Goal: Task Accomplishment & Management: Manage account settings

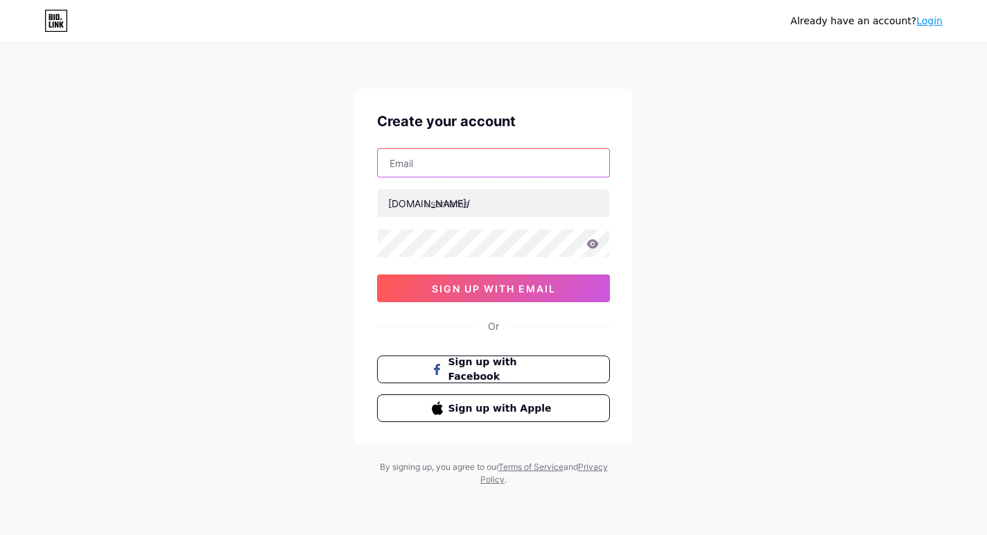
click at [422, 162] on input "text" at bounding box center [494, 163] width 232 height 28
type input "[EMAIL_ADDRESS][DOMAIN_NAME]"
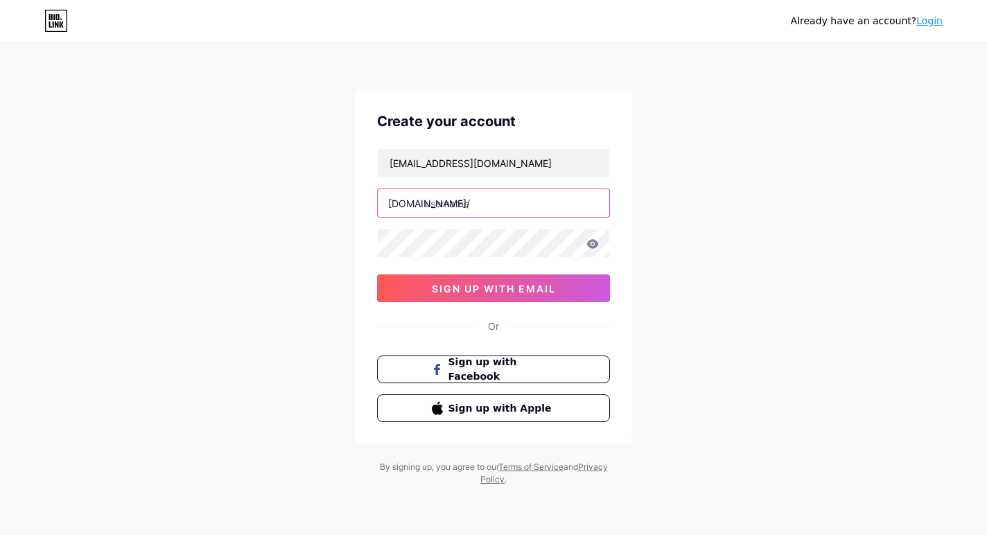
click at [478, 207] on input "text" at bounding box center [494, 203] width 232 height 28
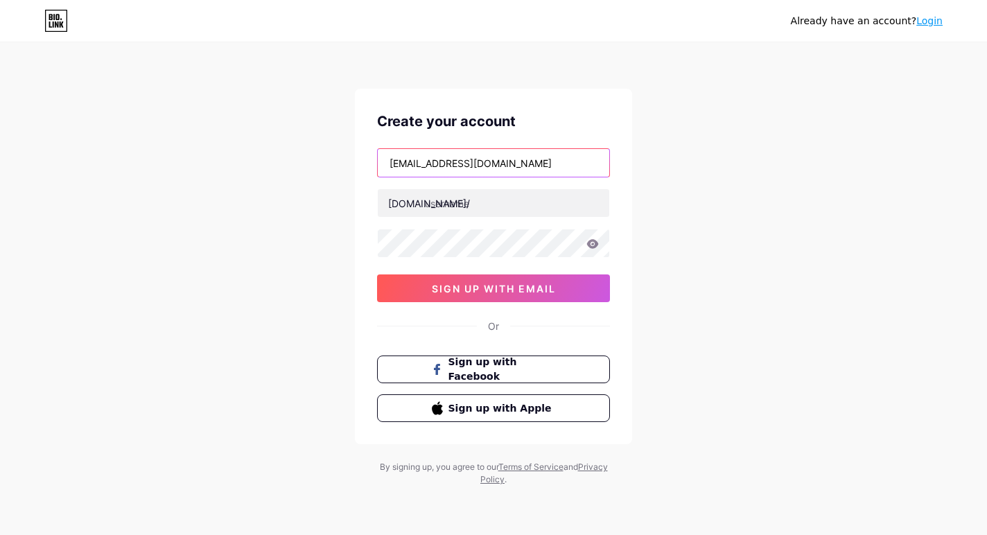
drag, startPoint x: 519, startPoint y: 159, endPoint x: 369, endPoint y: 162, distance: 150.5
click at [369, 162] on div "Create your account casabellaresidentialstaffing1@gmail.com bio.link/ 0cAFcWeA4…" at bounding box center [493, 267] width 277 height 356
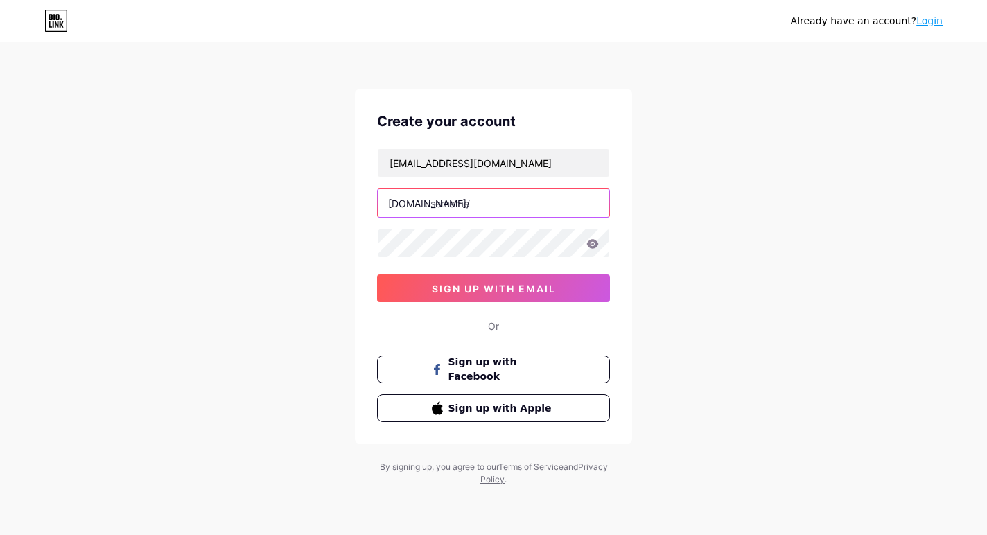
click at [479, 202] on input "text" at bounding box center [494, 203] width 232 height 28
paste input "casabellaresidentialstaffing1"
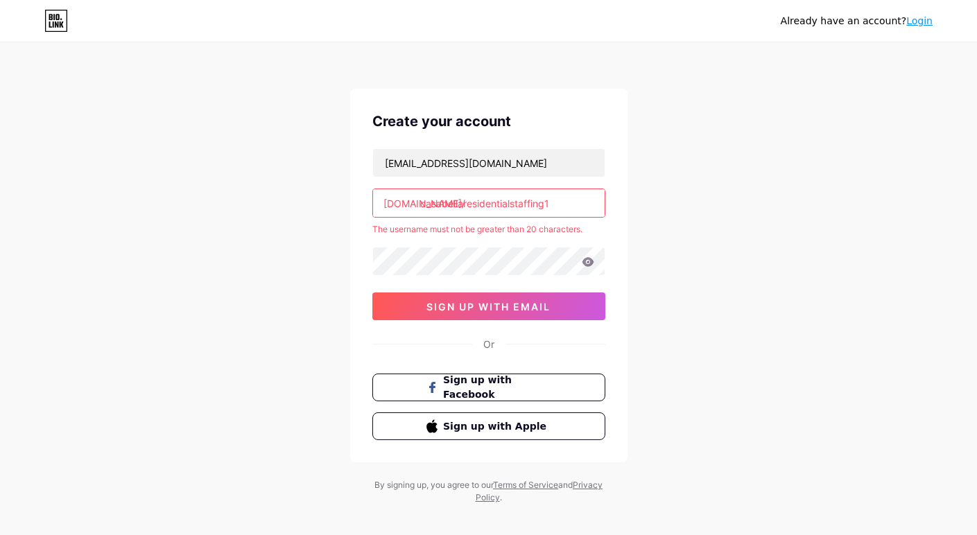
drag, startPoint x: 559, startPoint y: 200, endPoint x: 461, endPoint y: 201, distance: 97.8
click at [461, 201] on input "casabellaresidentialstaffing1" at bounding box center [489, 203] width 232 height 28
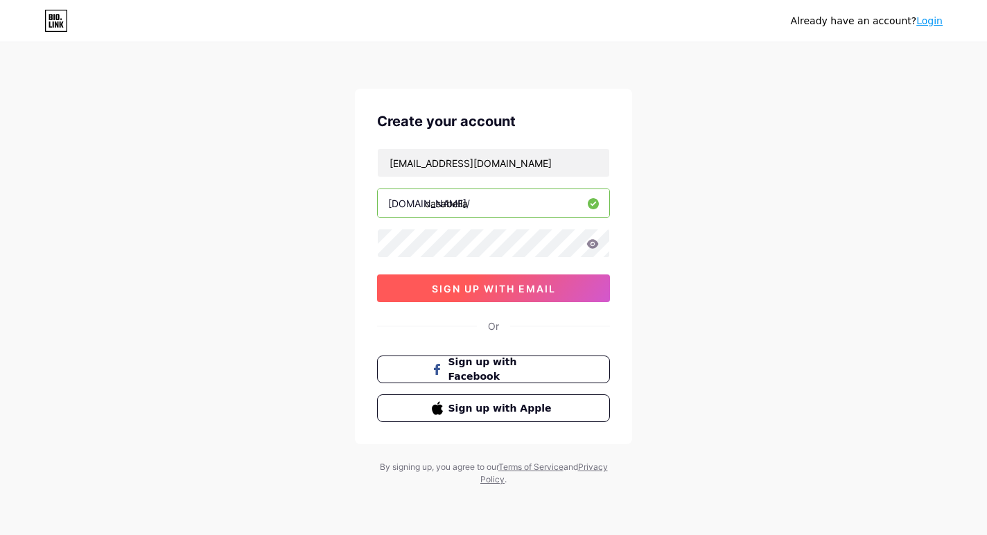
type input "casabella"
click at [465, 292] on span "sign up with email" at bounding box center [494, 289] width 124 height 12
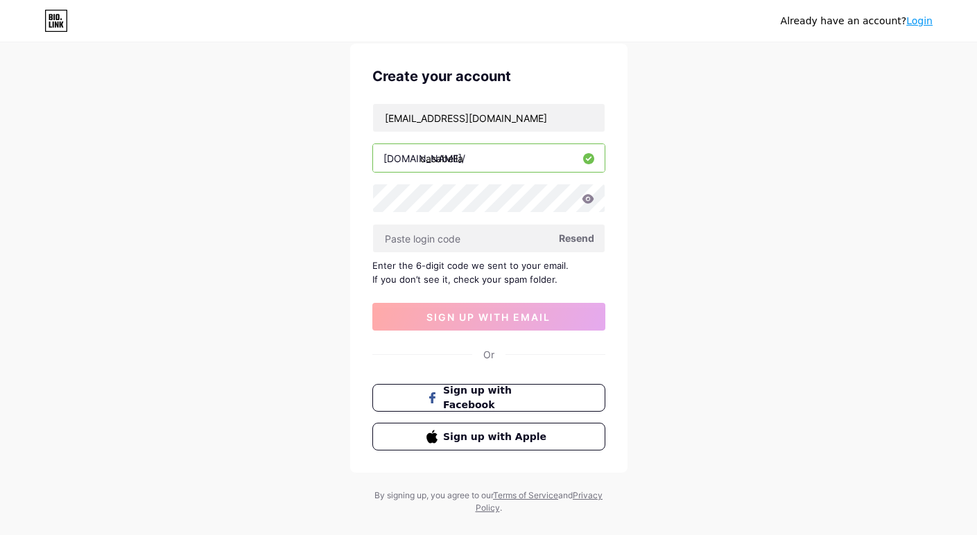
scroll to position [69, 0]
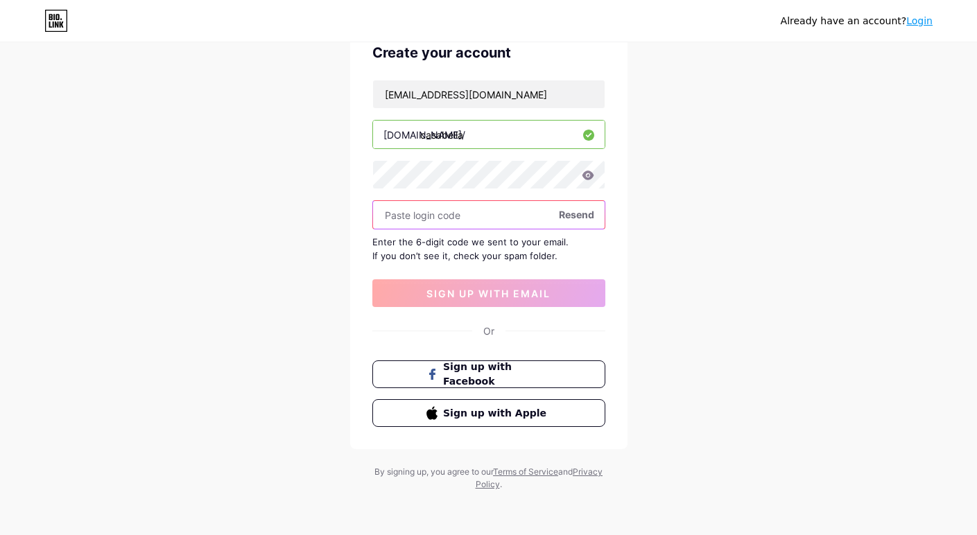
paste input "260174"
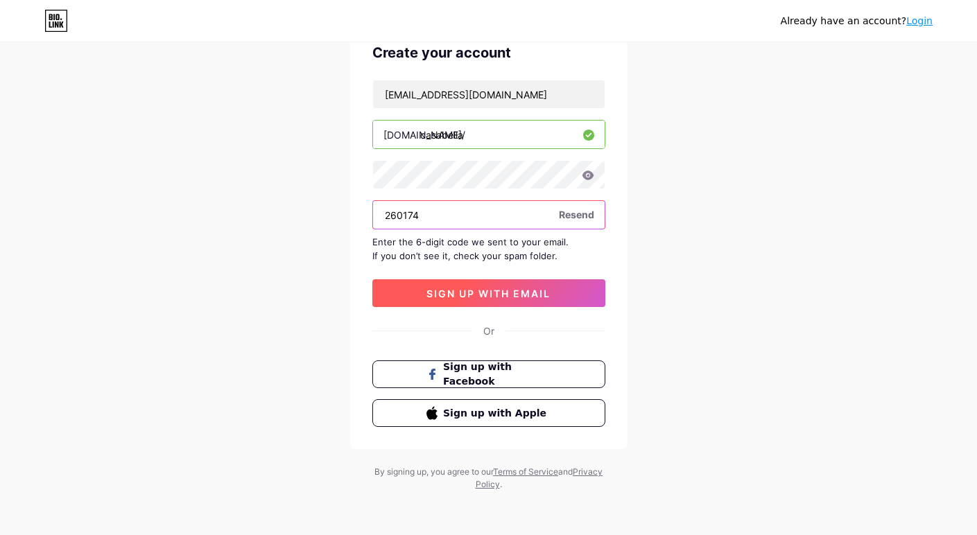
type input "260174"
click at [492, 288] on span "sign up with email" at bounding box center [488, 294] width 124 height 12
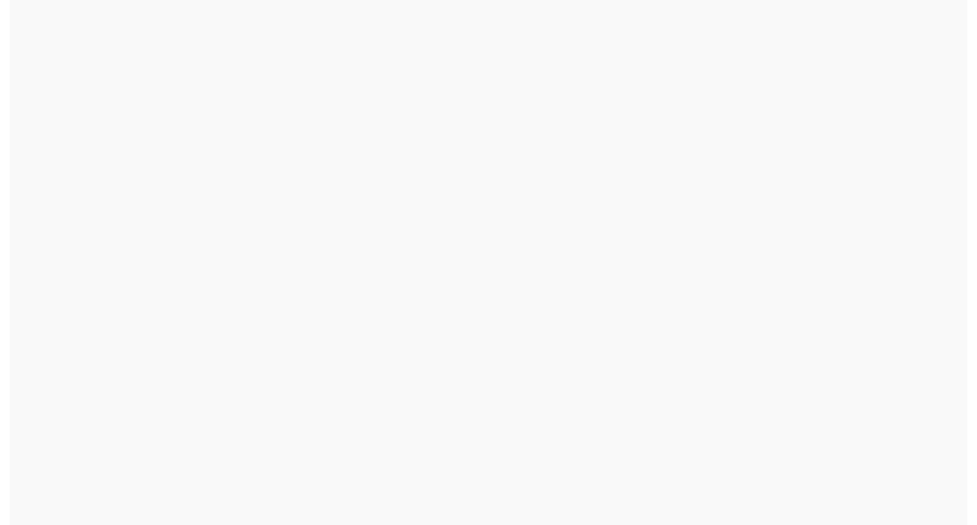
scroll to position [0, 0]
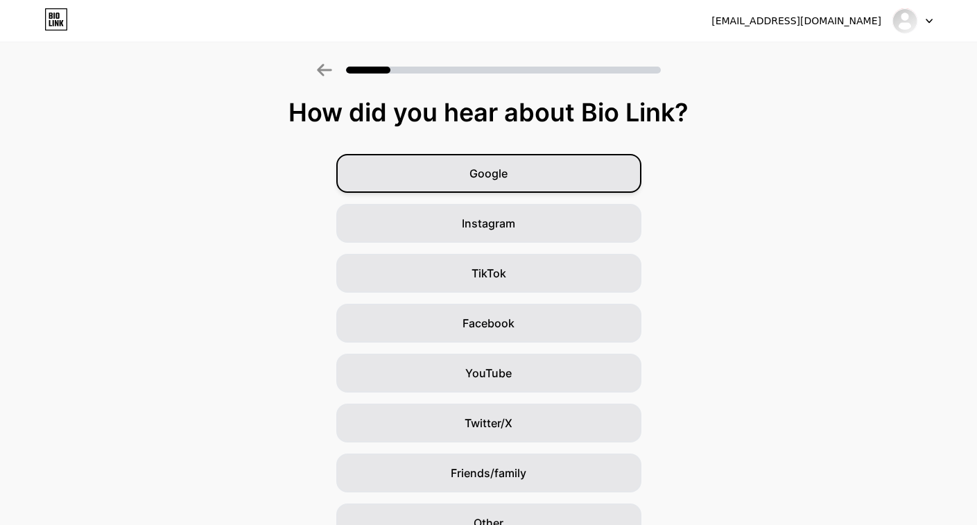
click at [535, 191] on div "Google" at bounding box center [488, 173] width 305 height 39
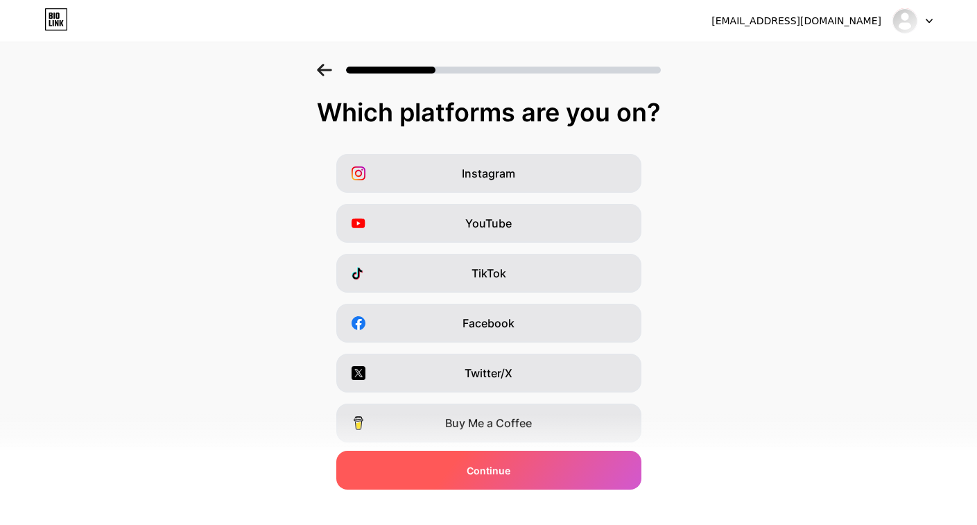
click at [528, 479] on div "Continue" at bounding box center [488, 470] width 305 height 39
click at [517, 471] on div "Continue" at bounding box center [488, 470] width 305 height 39
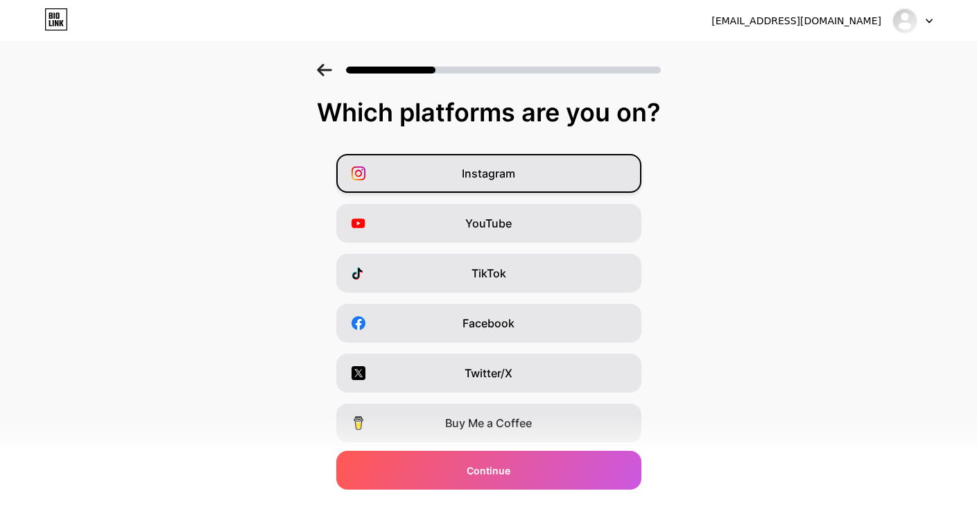
click at [547, 160] on div "Instagram" at bounding box center [488, 173] width 305 height 39
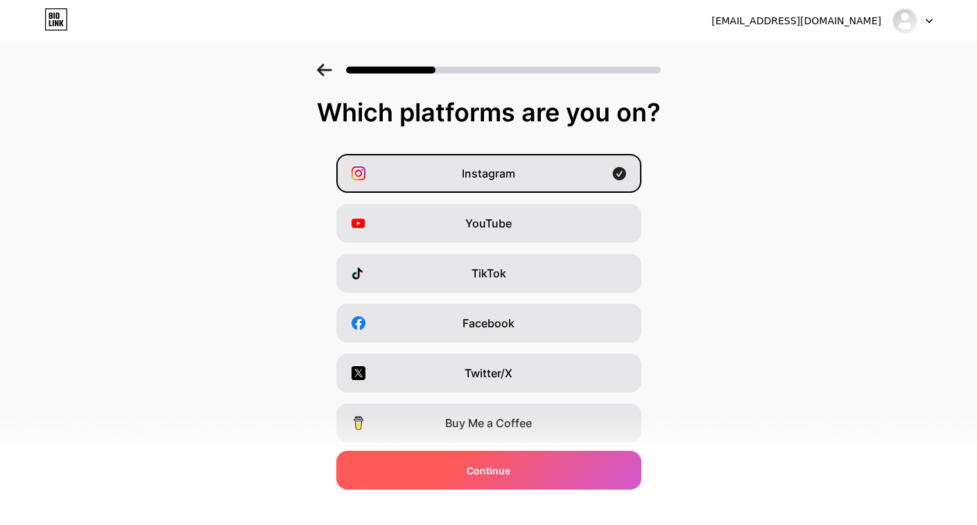
click at [523, 464] on div "Continue" at bounding box center [488, 470] width 305 height 39
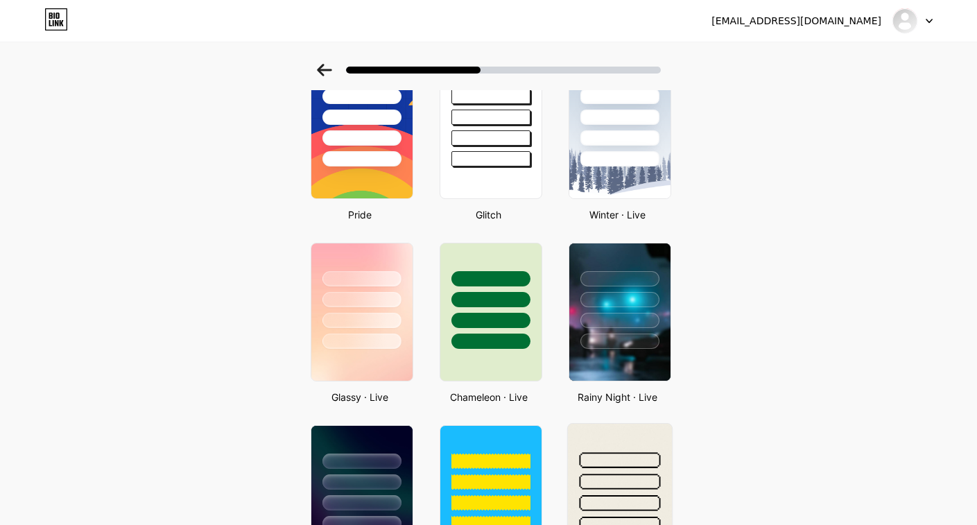
scroll to position [416, 0]
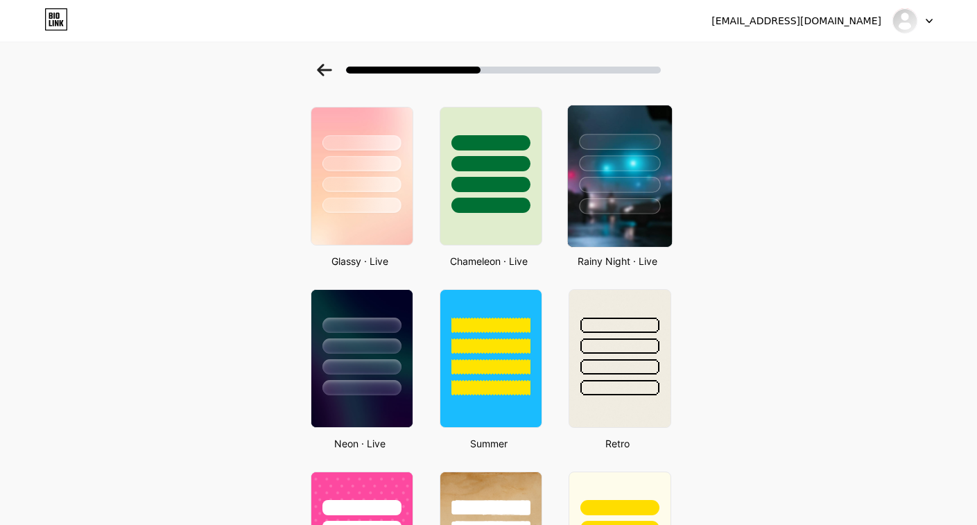
click at [649, 230] on img at bounding box center [619, 175] width 104 height 141
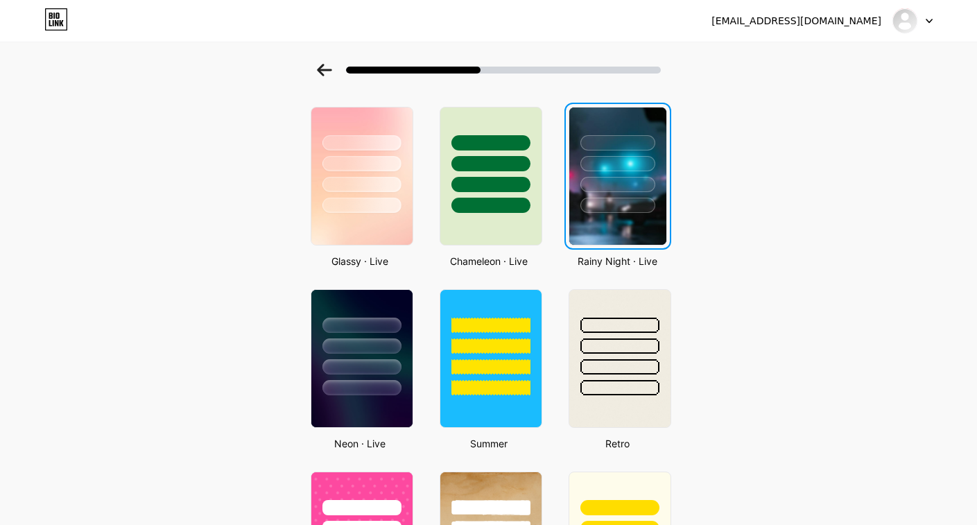
scroll to position [0, 0]
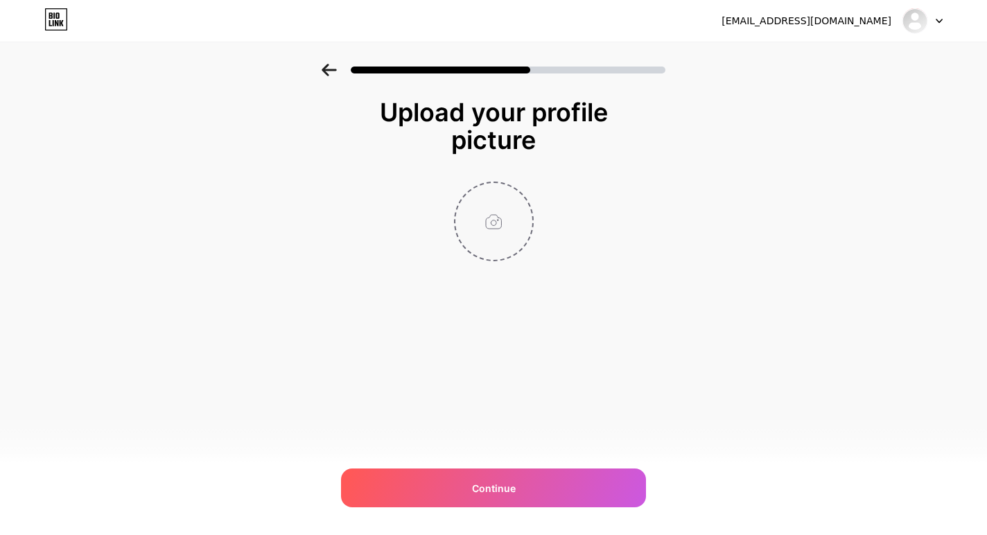
click at [498, 230] on input "file" at bounding box center [494, 221] width 77 height 77
type input "C:\fakepath\Untitled design (10).jpg"
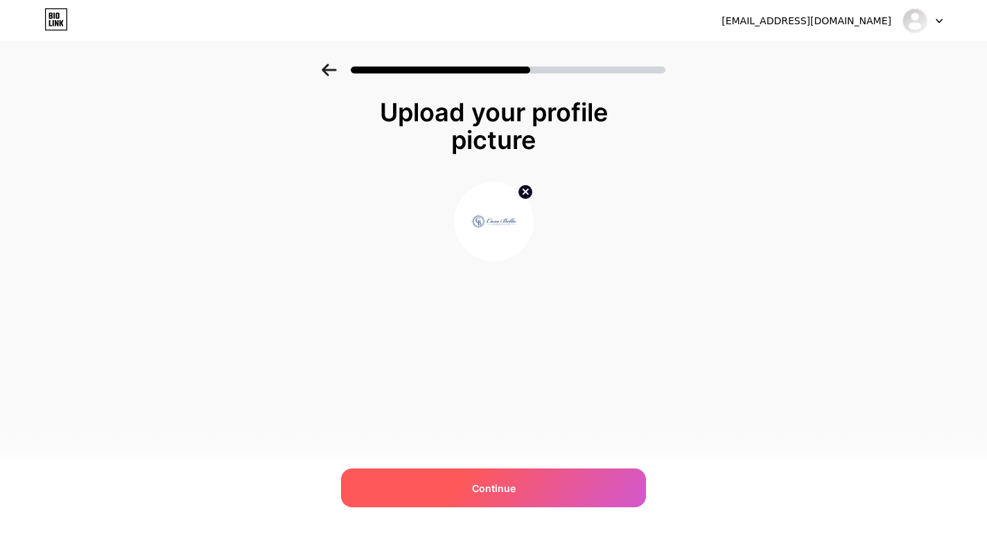
click at [490, 482] on span "Continue" at bounding box center [494, 488] width 44 height 15
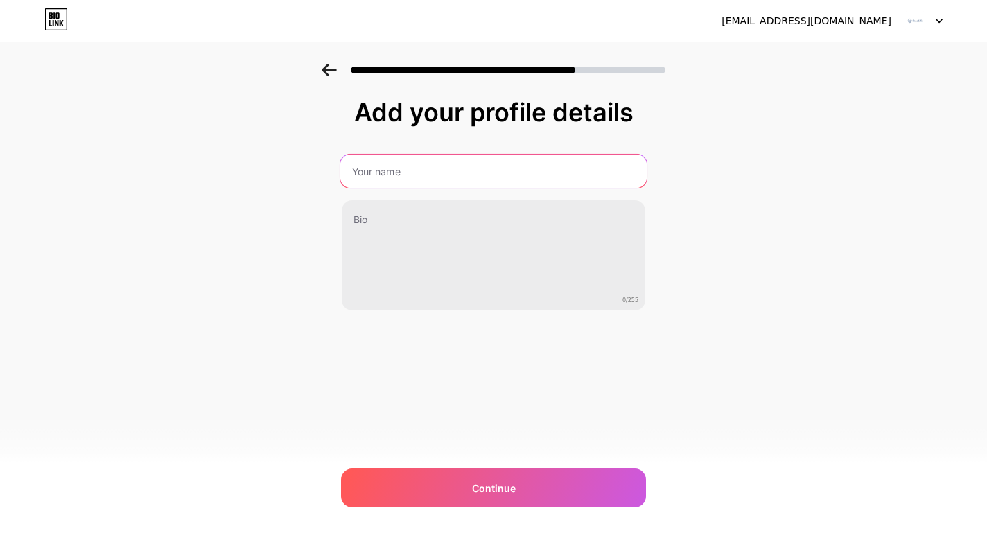
click at [428, 168] on input "text" at bounding box center [493, 171] width 306 height 33
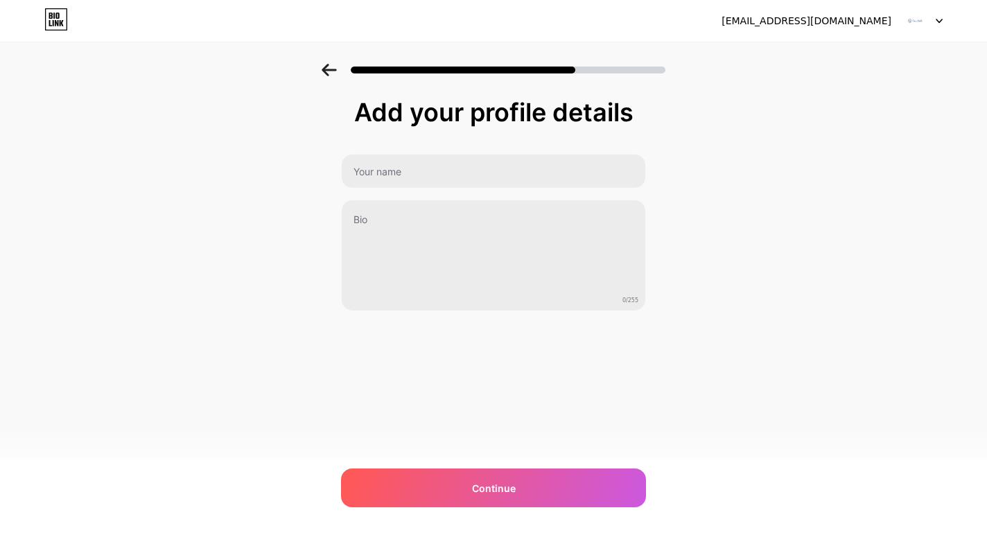
click at [793, 227] on div "Add your profile details 0/255 Continue Error" at bounding box center [493, 222] width 987 height 317
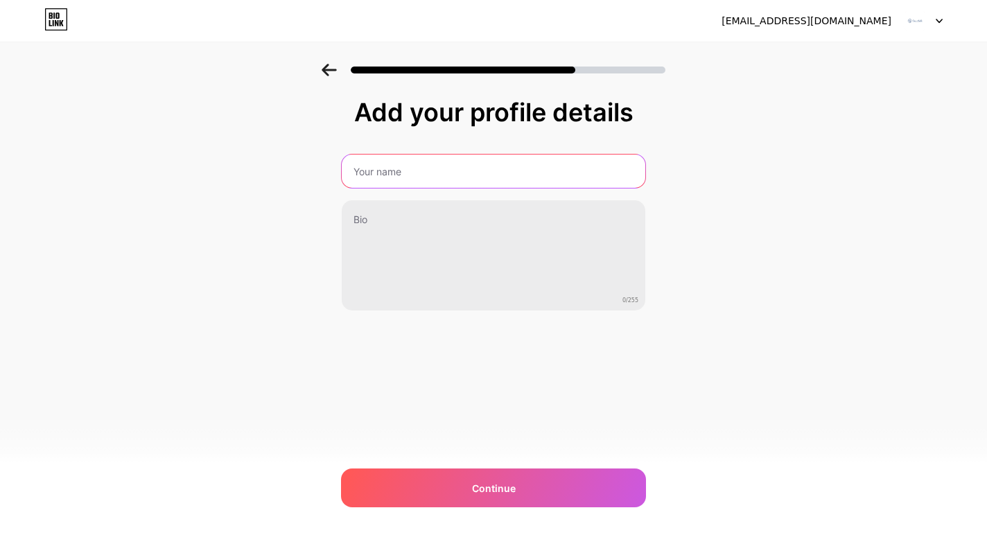
click at [449, 164] on input "text" at bounding box center [494, 171] width 304 height 33
paste input "Casa Bella Residential Staffing"
type input "Casa Bella Residential Staffing"
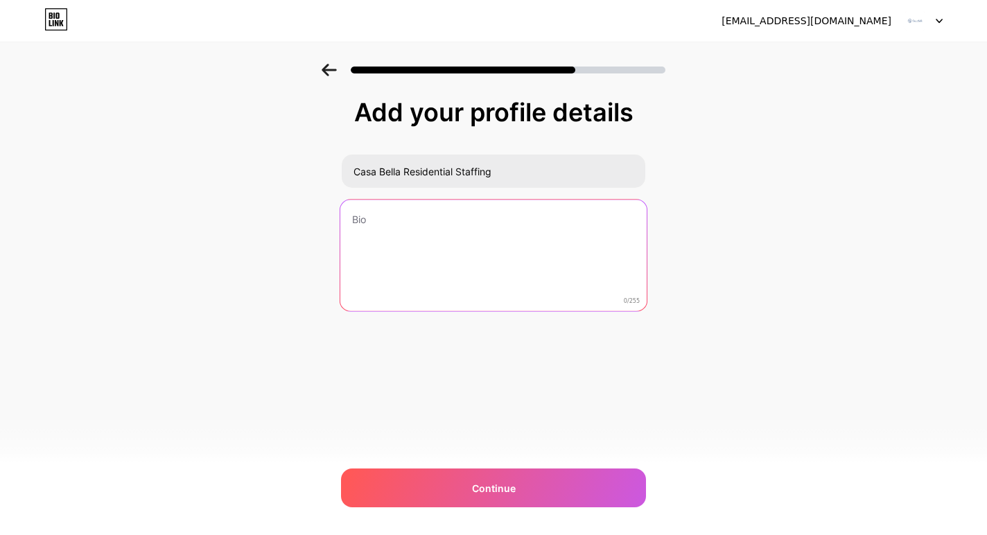
click at [418, 231] on textarea at bounding box center [493, 256] width 306 height 113
paste textarea "For estate owners who demand excellence, Casa Bella Residential Staffing offers…"
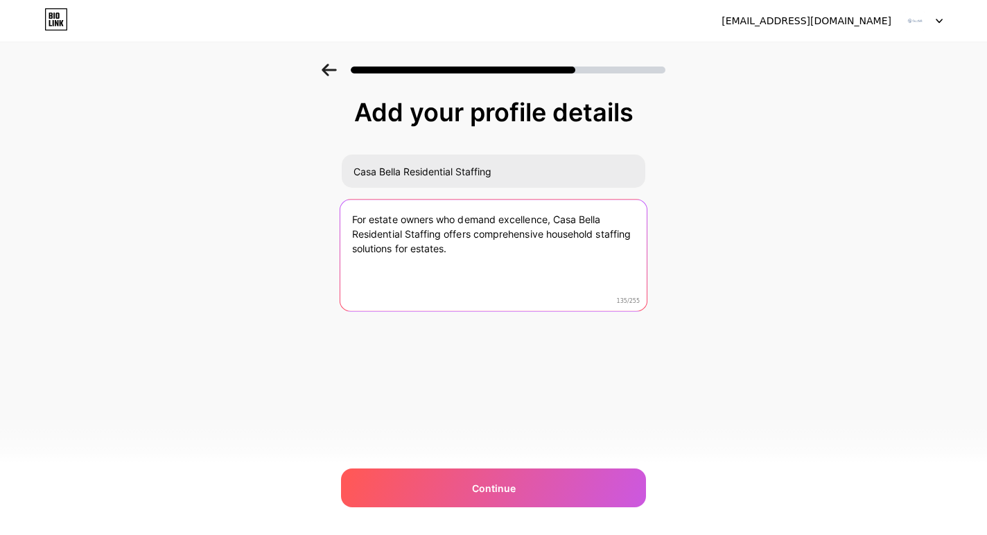
drag, startPoint x: 460, startPoint y: 251, endPoint x: 327, endPoint y: 222, distance: 135.6
click at [327, 222] on div "Add your profile details Casa Bella Residential Staffing For estate owners who …" at bounding box center [493, 222] width 987 height 317
click at [470, 259] on textarea "For estate owners who demand excellence, Casa Bella Residential Staffing offers…" at bounding box center [493, 256] width 306 height 113
drag, startPoint x: 469, startPoint y: 254, endPoint x: 324, endPoint y: 220, distance: 149.7
click at [324, 220] on div "Add your profile details Casa Bella Residential Staffing For estate owners who …" at bounding box center [493, 222] width 987 height 317
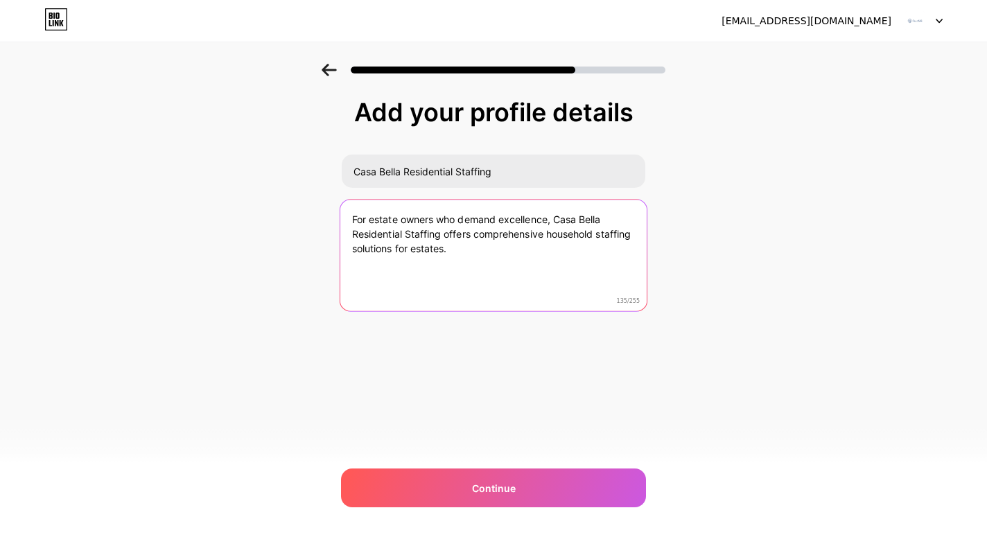
paste textarea "Casa Bella Residential Staffing understands the complexities of managing luxury…"
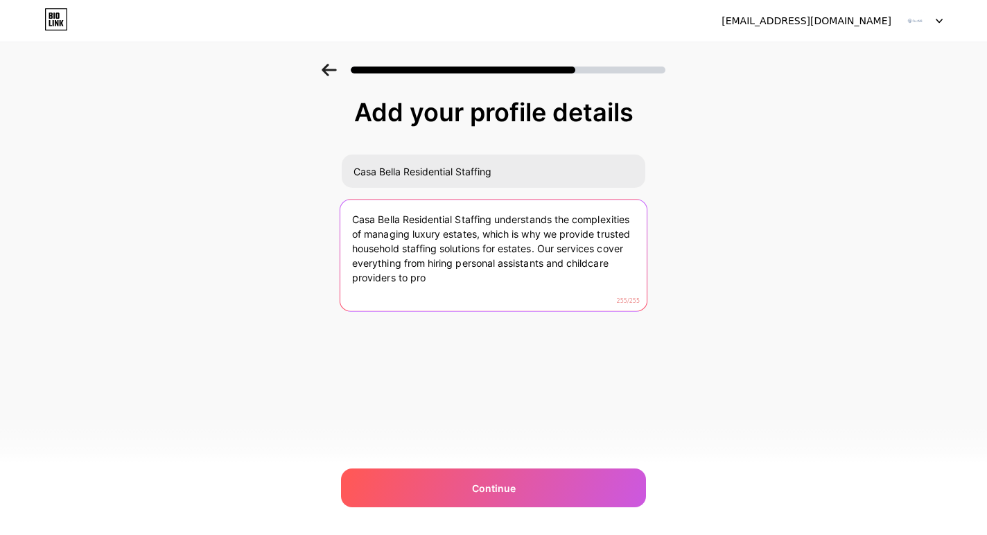
drag, startPoint x: 440, startPoint y: 277, endPoint x: 539, endPoint y: 254, distance: 100.9
click at [539, 254] on textarea "Casa Bella Residential Staffing understands the complexities of managing luxury…" at bounding box center [493, 256] width 306 height 113
paste textarea "Call us: (561) 557-7931 Mail Us:info@casabellastaffing.com"
paste textarea "https://casabellastaffi"
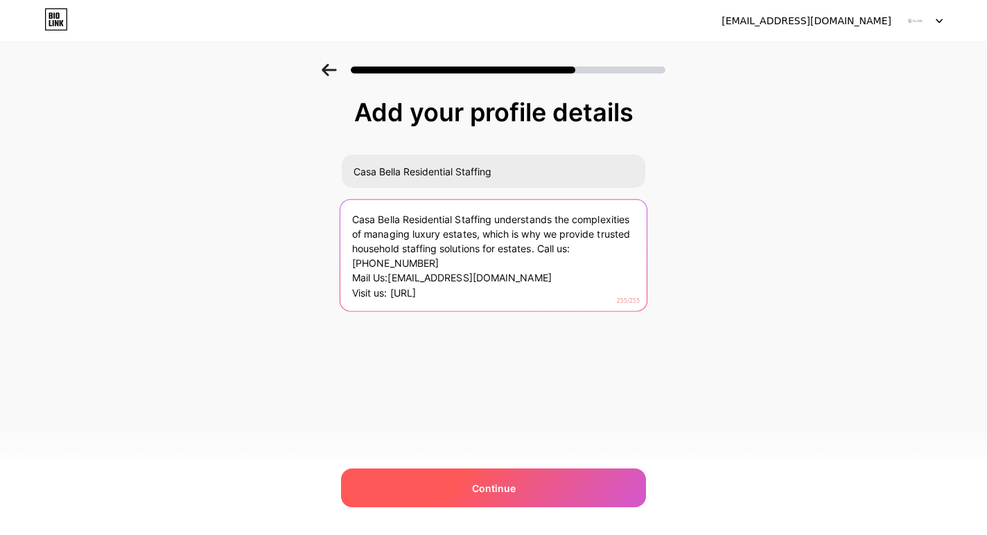
type textarea "Casa Bella Residential Staffing understands the complexities of managing luxury…"
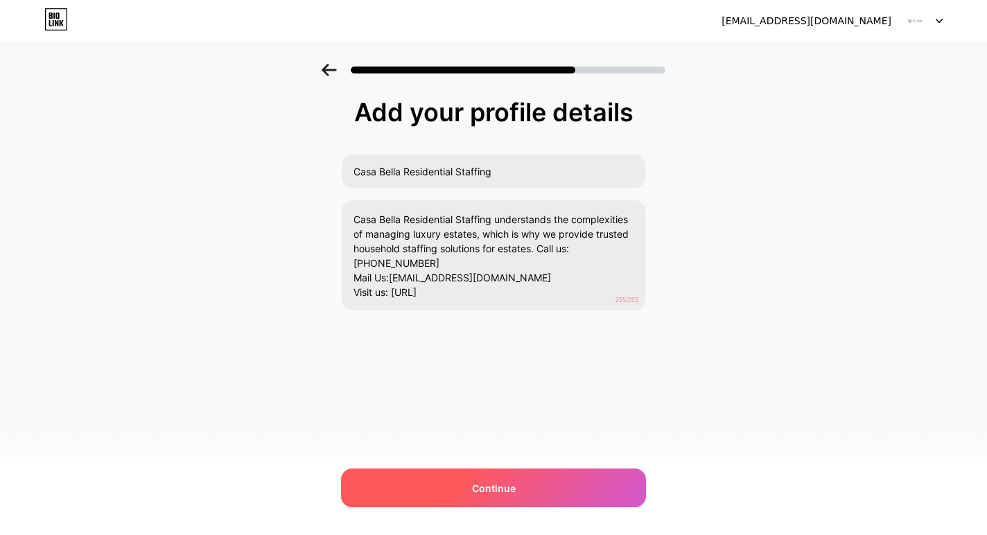
click at [515, 490] on div "Continue" at bounding box center [493, 488] width 305 height 39
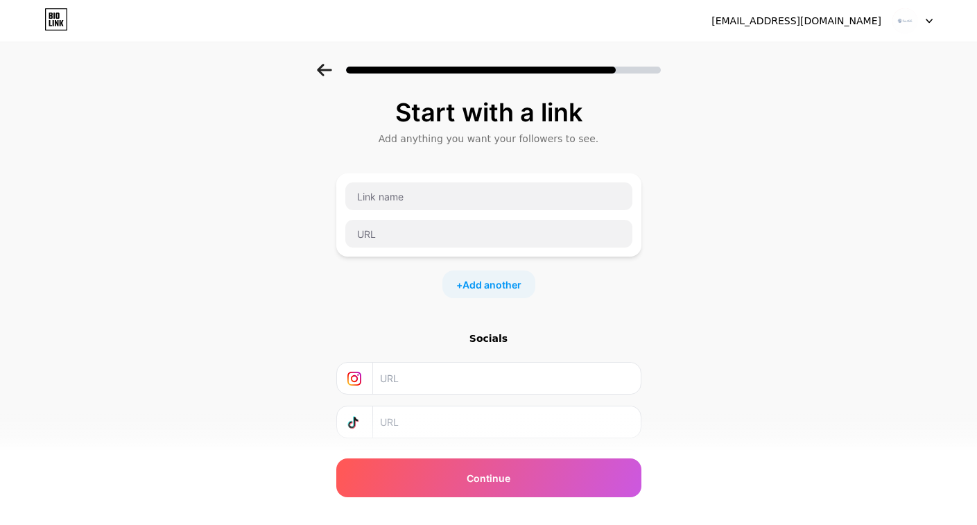
click at [331, 70] on icon at bounding box center [324, 70] width 15 height 12
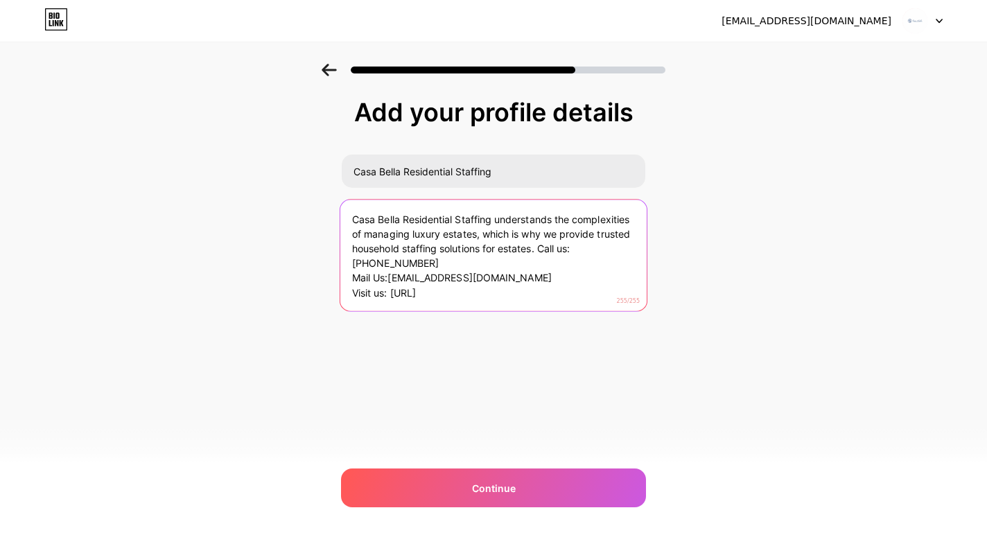
drag, startPoint x: 504, startPoint y: 295, endPoint x: 306, endPoint y: 272, distance: 199.6
click at [306, 272] on div "Add your profile details Casa Bella Residential Staffing Casa Bella Residential…" at bounding box center [493, 222] width 987 height 317
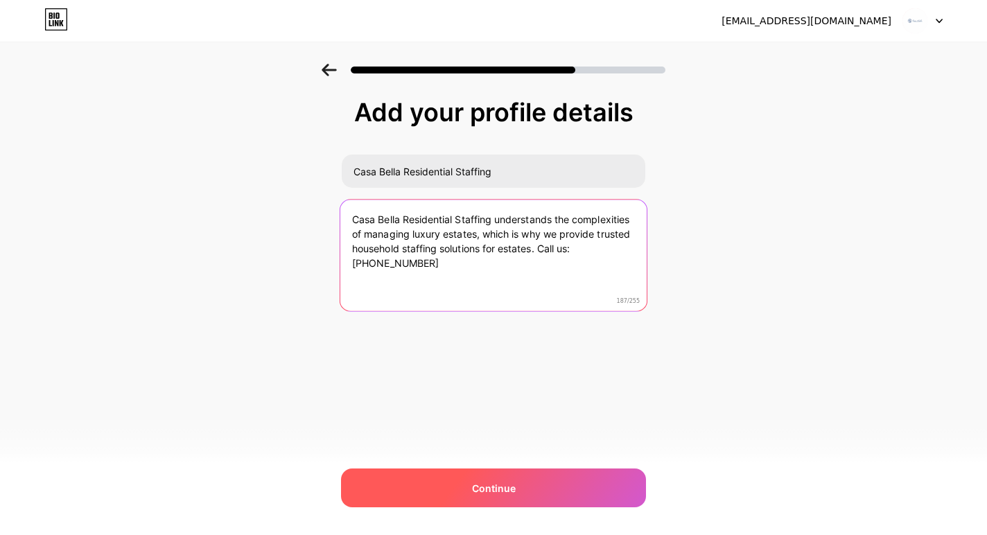
type textarea "Casa Bella Residential Staffing understands the complexities of managing luxury…"
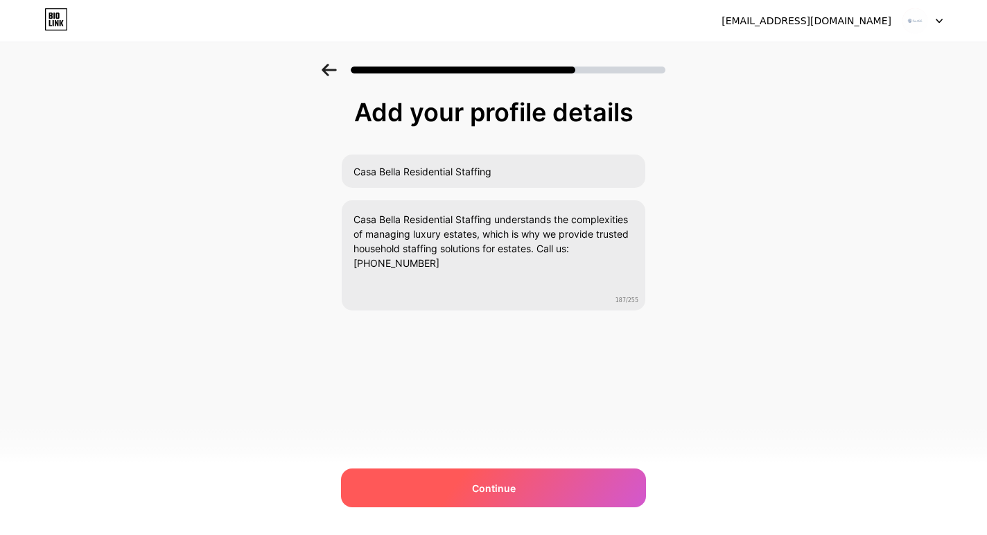
click at [497, 488] on span "Continue" at bounding box center [494, 488] width 44 height 15
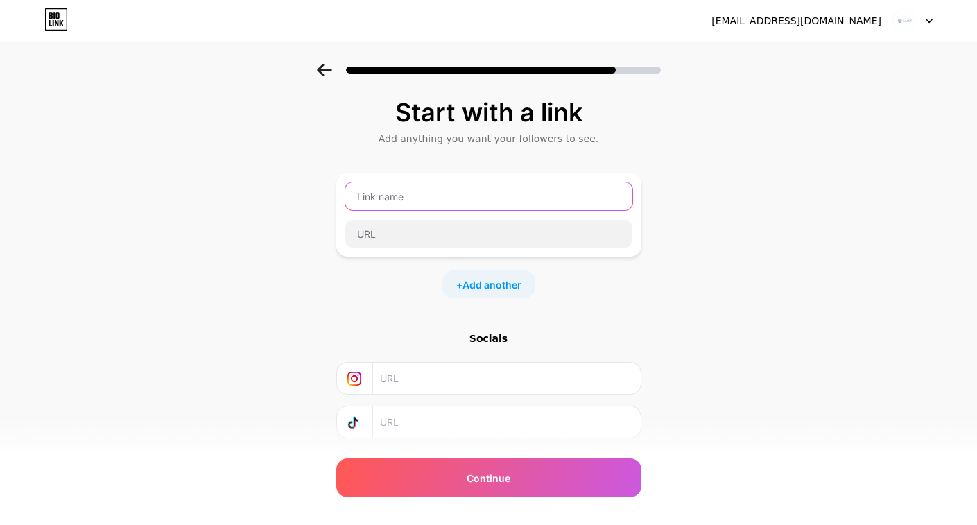
click at [496, 196] on input "text" at bounding box center [488, 196] width 287 height 28
type input "Website"
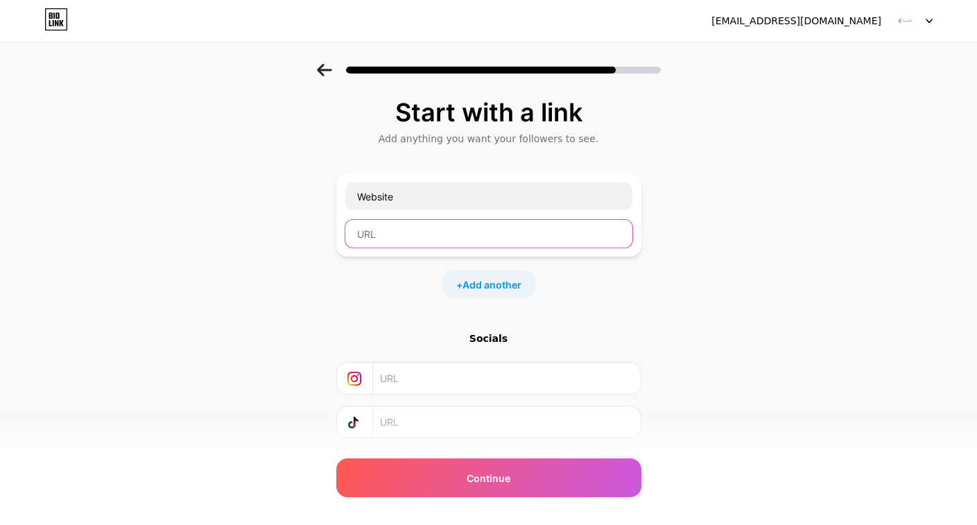
click at [468, 245] on input "text" at bounding box center [488, 234] width 287 height 28
paste input "https://casabellastaffing.com/"
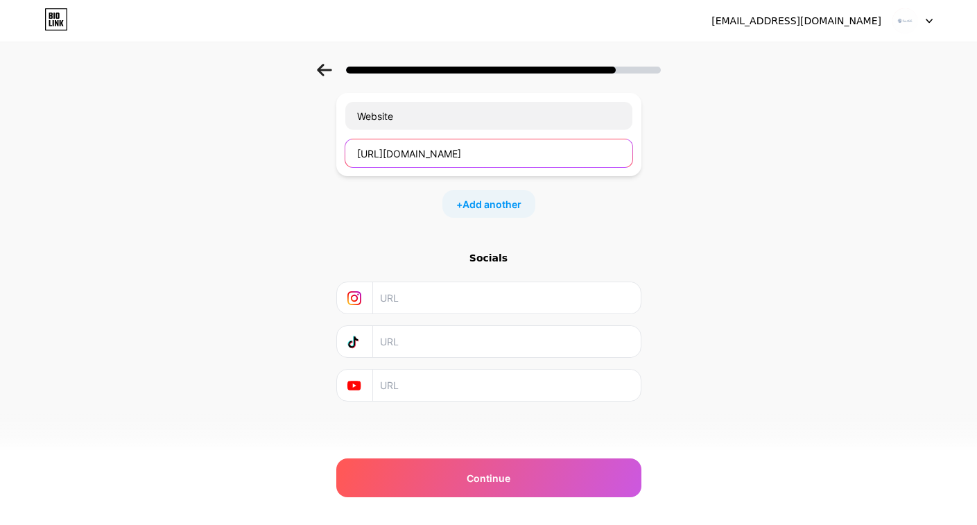
scroll to position [82, 0]
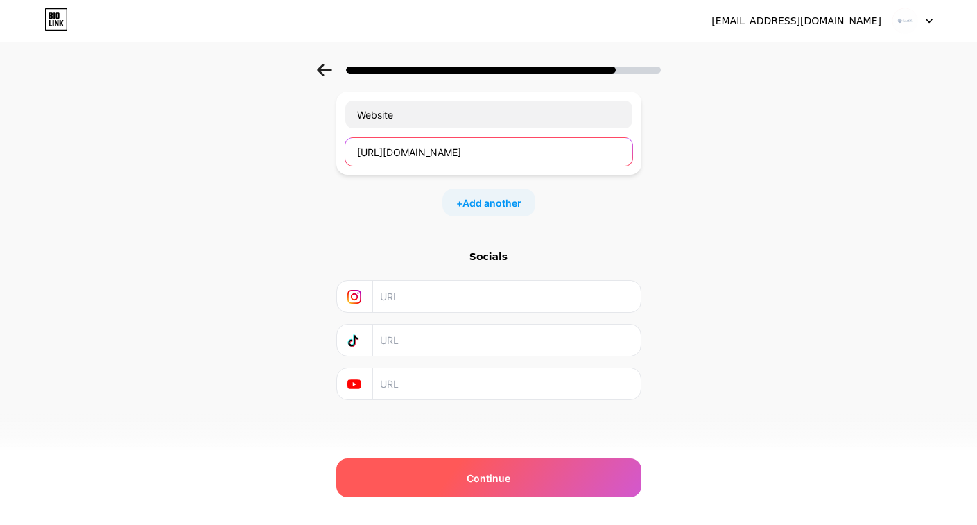
type input "https://casabellastaffing.com/"
click at [495, 486] on div "Continue" at bounding box center [488, 477] width 305 height 39
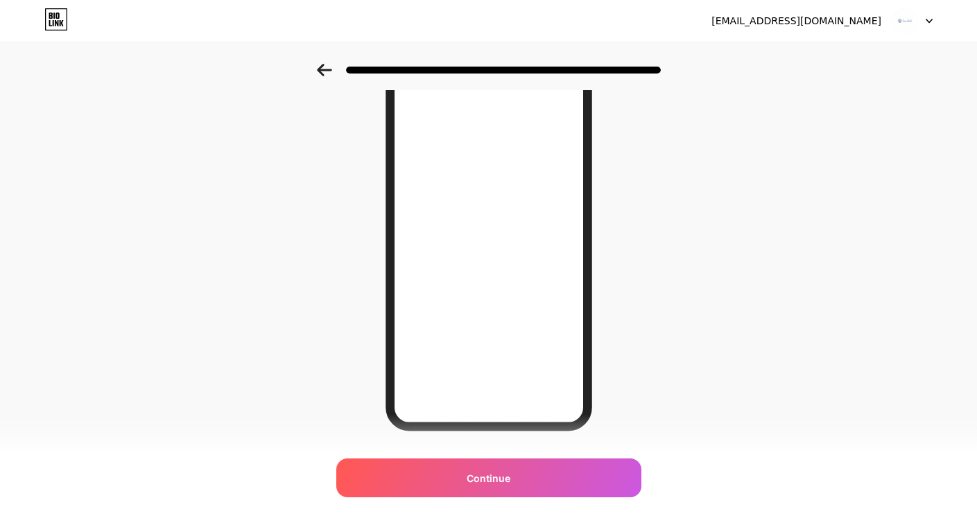
scroll to position [139, 0]
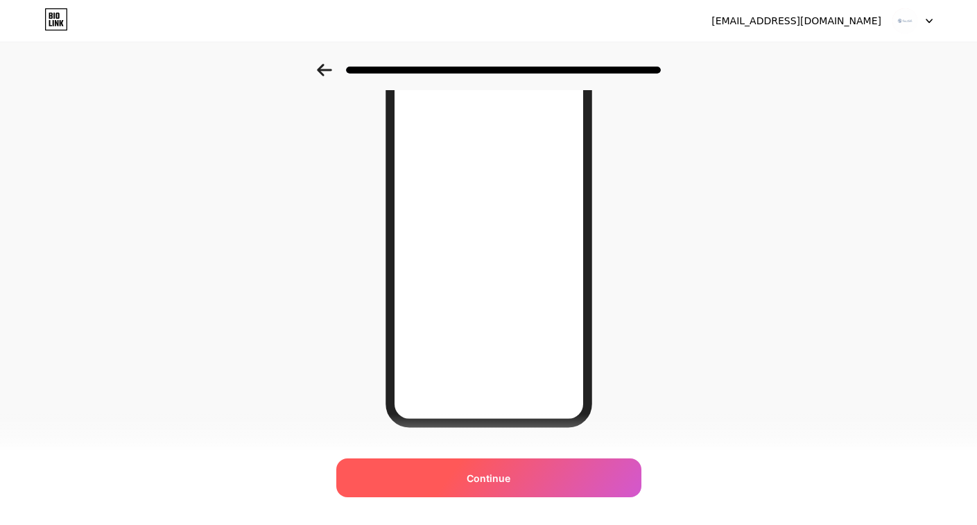
click at [491, 482] on span "Continue" at bounding box center [489, 478] width 44 height 15
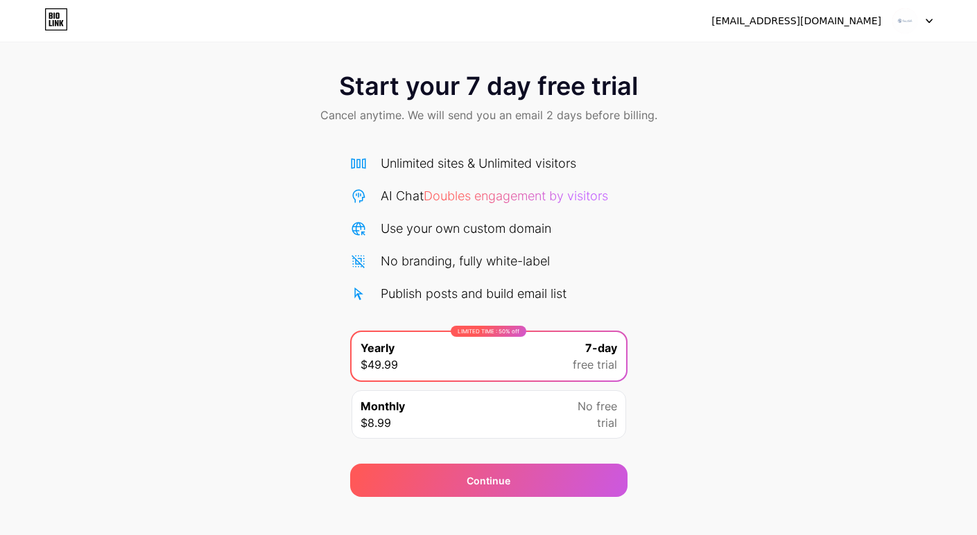
scroll to position [23, 0]
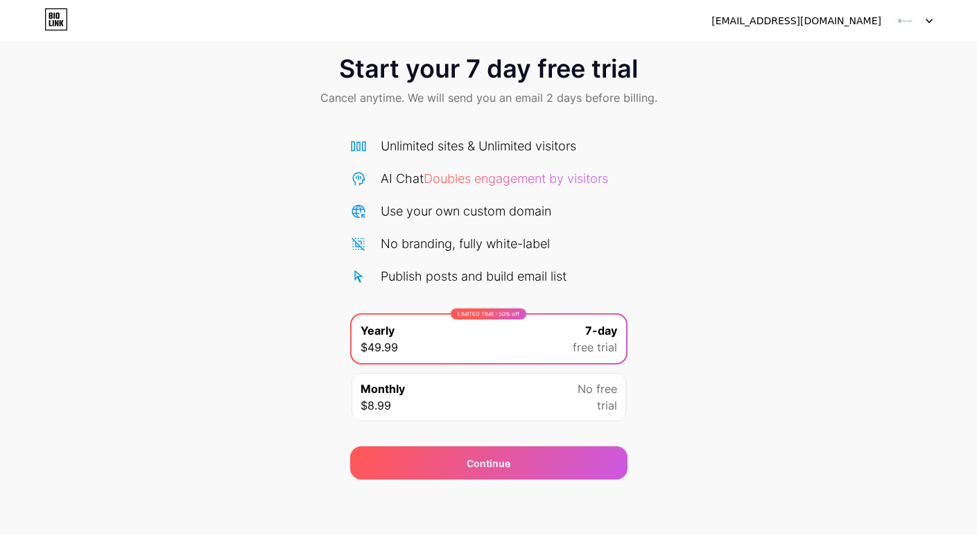
click at [742, 391] on div "Start your 7 day free trial Cancel anytime. We will send you an email 2 days be…" at bounding box center [488, 260] width 977 height 439
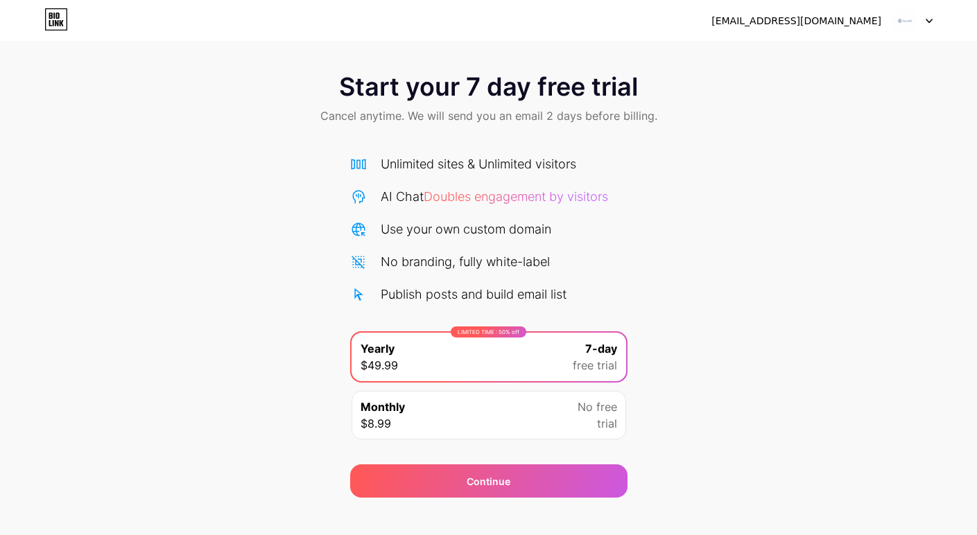
scroll to position [0, 0]
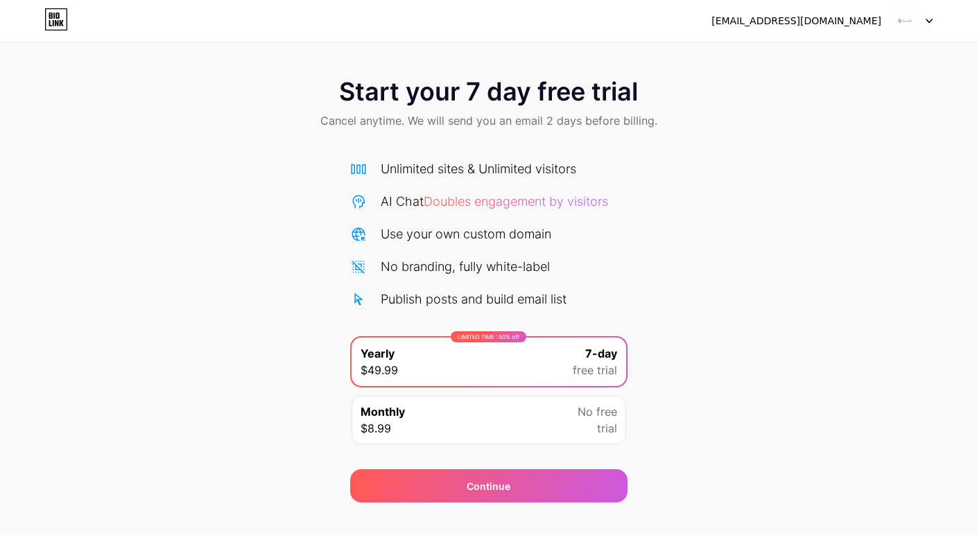
click at [915, 22] on img at bounding box center [905, 21] width 26 height 26
click at [847, 16] on div "[EMAIL_ADDRESS][DOMAIN_NAME]" at bounding box center [796, 21] width 170 height 15
click at [766, 20] on div "[EMAIL_ADDRESS][DOMAIN_NAME]" at bounding box center [796, 21] width 170 height 15
click at [933, 17] on div "casabellaresidentialstaffing1@gmail.com Logout" at bounding box center [488, 20] width 977 height 25
click at [929, 17] on div at bounding box center [912, 20] width 40 height 25
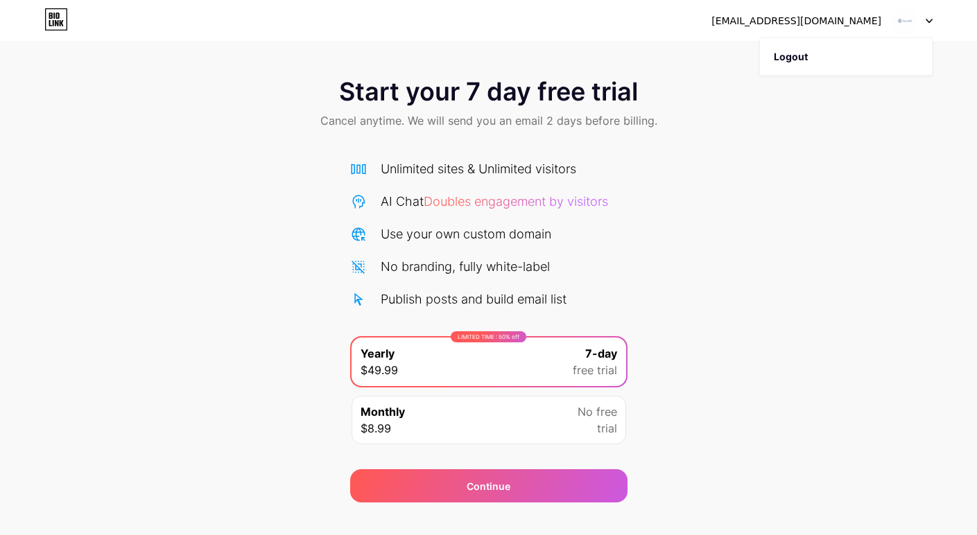
click at [862, 164] on div "Start your 7 day free trial Cancel anytime. We will send you an email 2 days be…" at bounding box center [488, 283] width 977 height 439
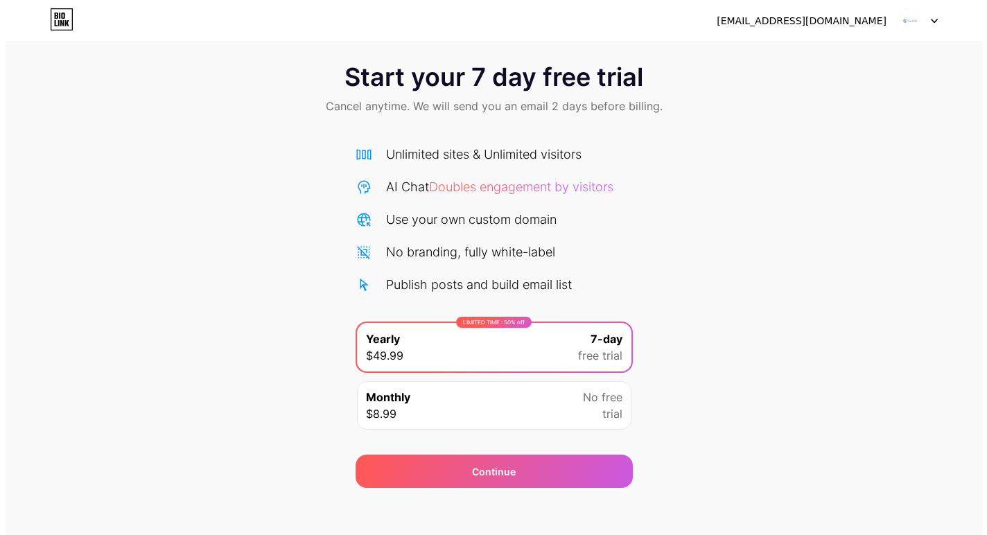
scroll to position [23, 0]
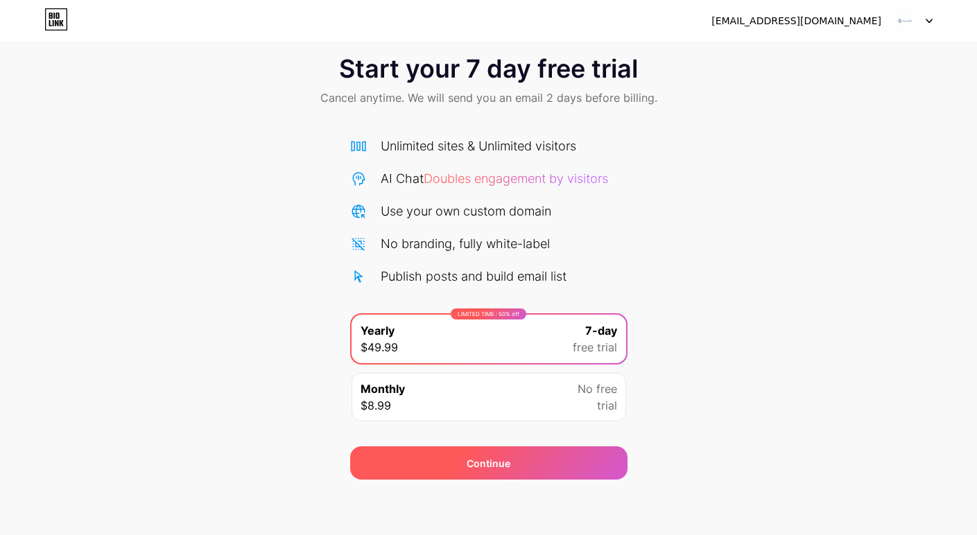
click at [533, 461] on div "Continue" at bounding box center [488, 463] width 277 height 33
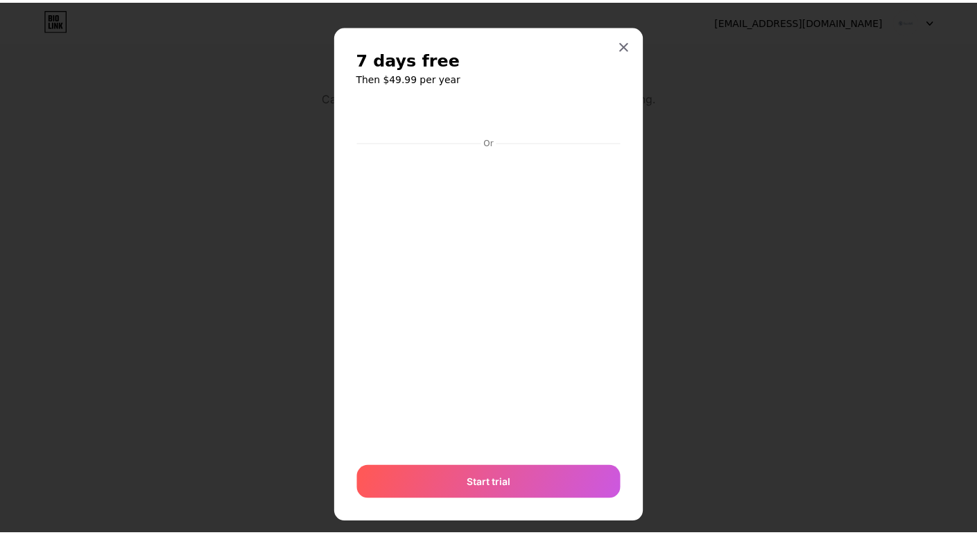
scroll to position [0, 0]
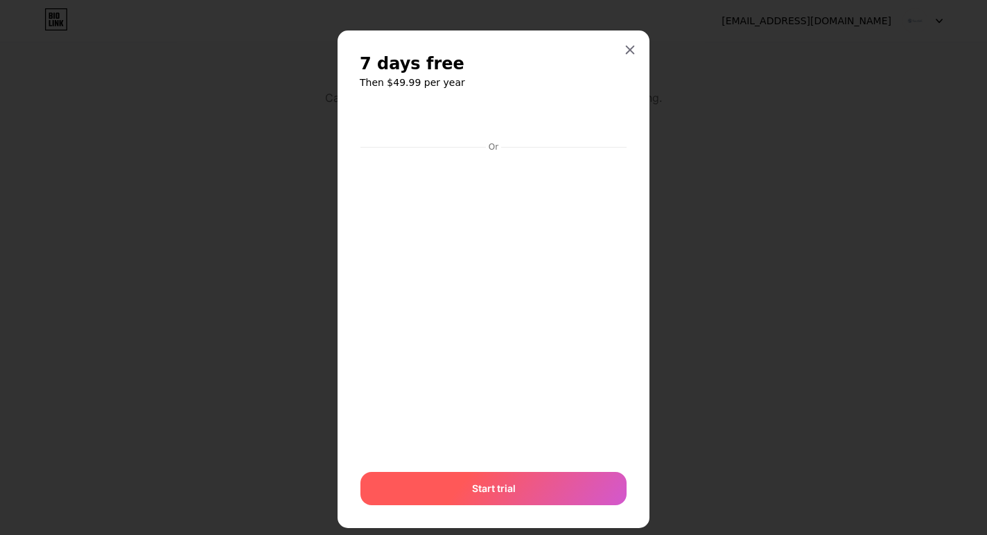
click at [505, 487] on span "Start trial" at bounding box center [494, 488] width 44 height 15
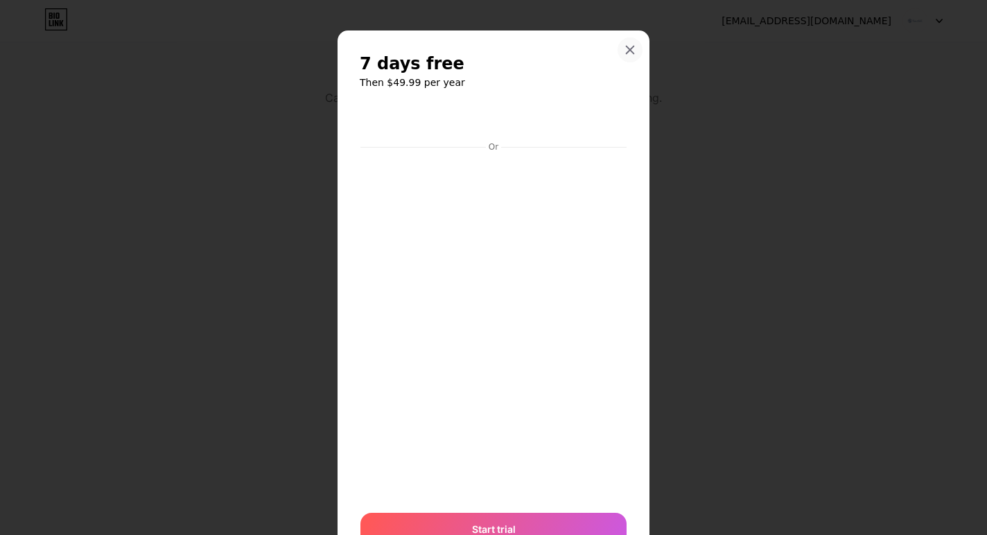
click at [625, 46] on icon at bounding box center [630, 49] width 11 height 11
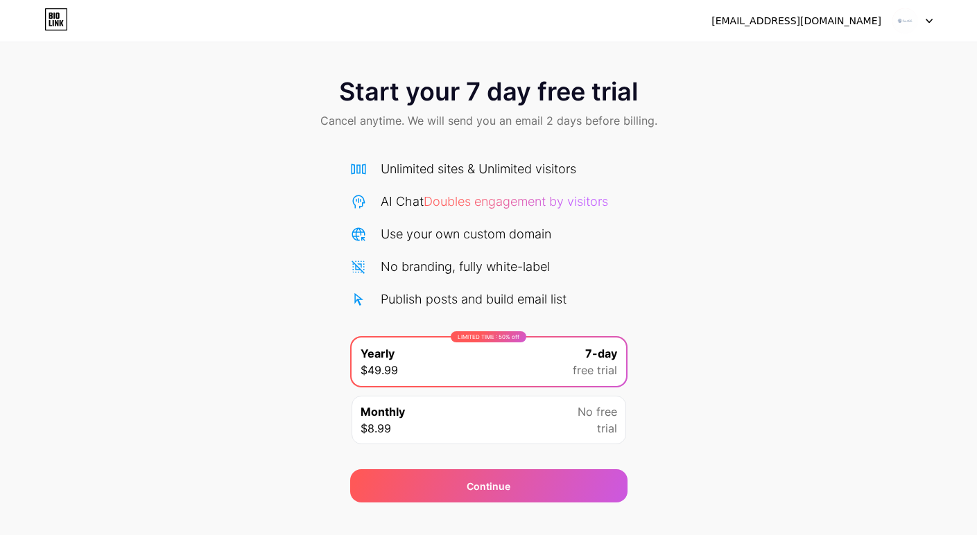
click at [718, 16] on div "[EMAIL_ADDRESS][DOMAIN_NAME]" at bounding box center [796, 21] width 170 height 15
click at [59, 18] on icon at bounding box center [56, 15] width 3 height 6
click at [883, 21] on div "[EMAIL_ADDRESS][DOMAIN_NAME]" at bounding box center [821, 20] width 221 height 25
click at [906, 21] on img at bounding box center [905, 21] width 26 height 26
click at [797, 22] on div "[EMAIL_ADDRESS][DOMAIN_NAME]" at bounding box center [796, 21] width 170 height 15
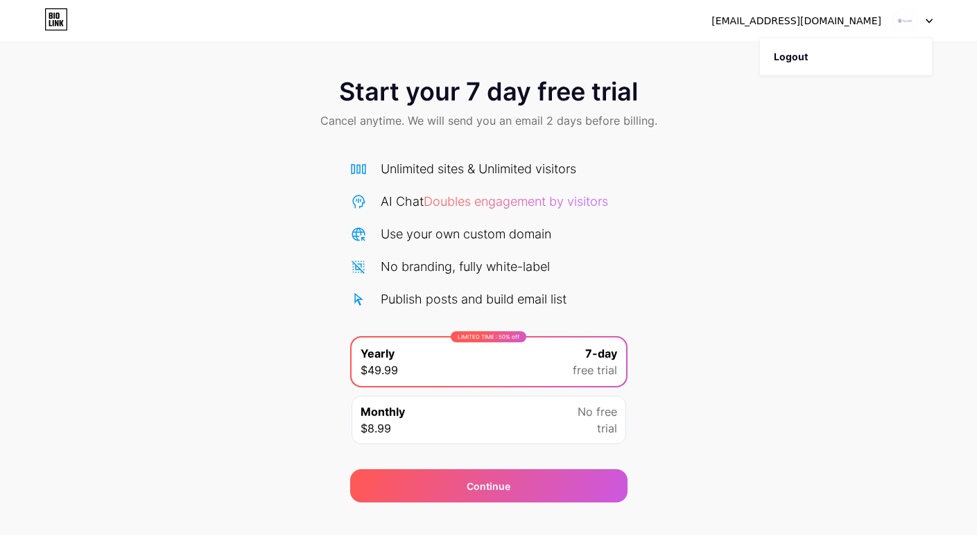
click at [775, 25] on div "[EMAIL_ADDRESS][DOMAIN_NAME]" at bounding box center [796, 21] width 170 height 15
click at [556, 85] on span "Start your 7 day free trial" at bounding box center [488, 92] width 299 height 28
click at [903, 15] on img at bounding box center [905, 21] width 26 height 26
click at [776, 26] on div "[EMAIL_ADDRESS][DOMAIN_NAME]" at bounding box center [796, 21] width 170 height 15
click at [58, 20] on icon at bounding box center [56, 19] width 24 height 22
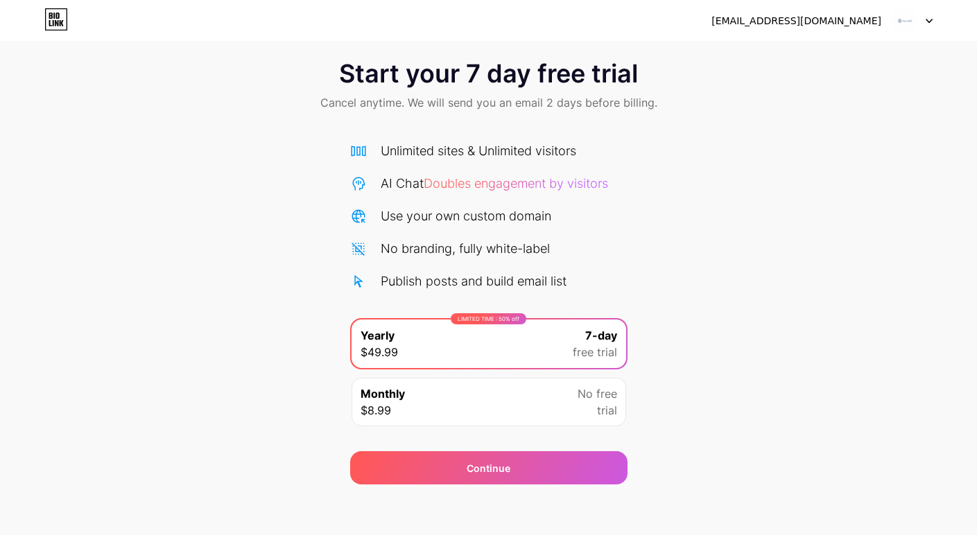
scroll to position [23, 0]
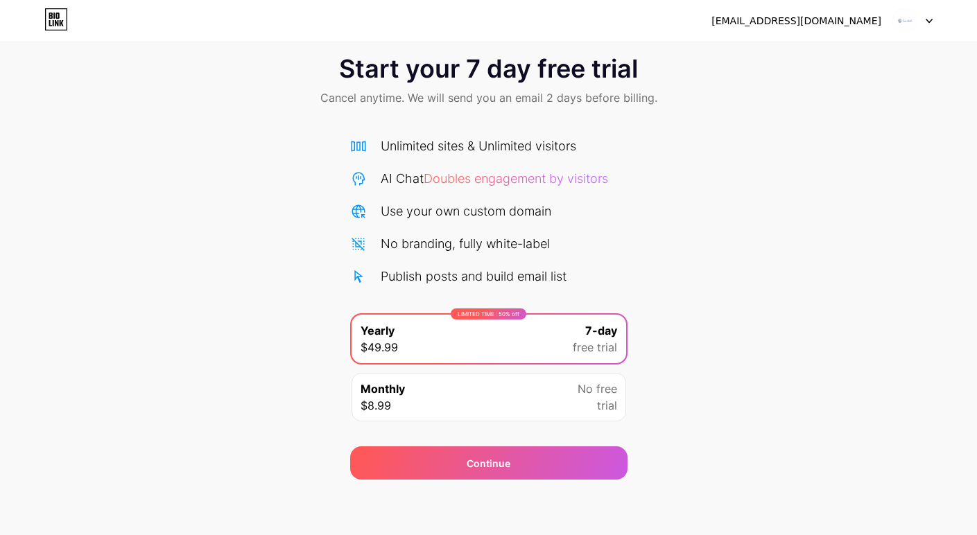
click at [429, 157] on div "Unlimited sites & Unlimited visitors AI Chat Doubles engagement by visitors Use…" at bounding box center [488, 211] width 277 height 149
click at [482, 147] on div "Unlimited sites & Unlimited visitors" at bounding box center [479, 146] width 196 height 19
click at [46, 21] on icon at bounding box center [56, 19] width 24 height 22
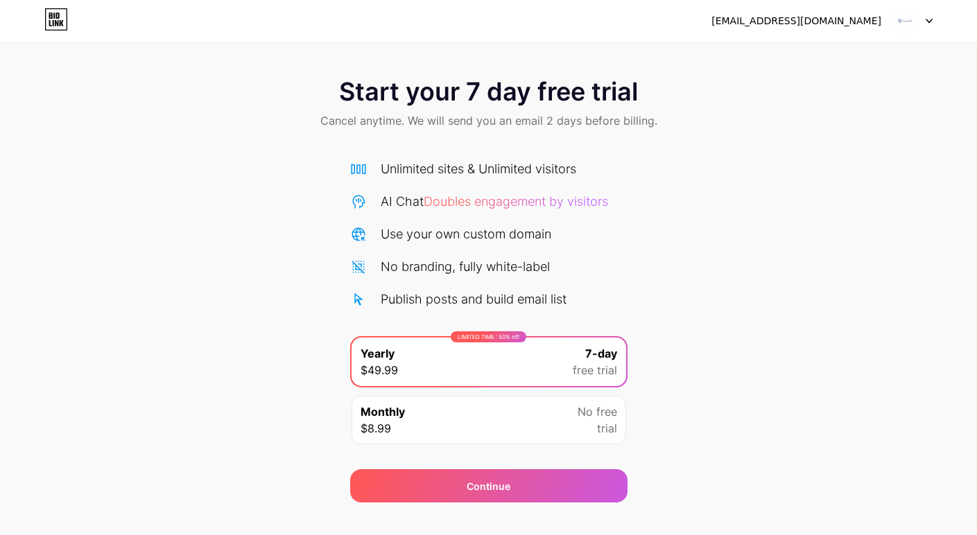
click at [826, 30] on div "[EMAIL_ADDRESS][DOMAIN_NAME]" at bounding box center [821, 20] width 221 height 25
click at [852, 26] on div "[EMAIL_ADDRESS][DOMAIN_NAME]" at bounding box center [796, 21] width 170 height 15
click at [912, 18] on img at bounding box center [905, 21] width 26 height 26
click at [798, 51] on li "Logout" at bounding box center [846, 56] width 172 height 37
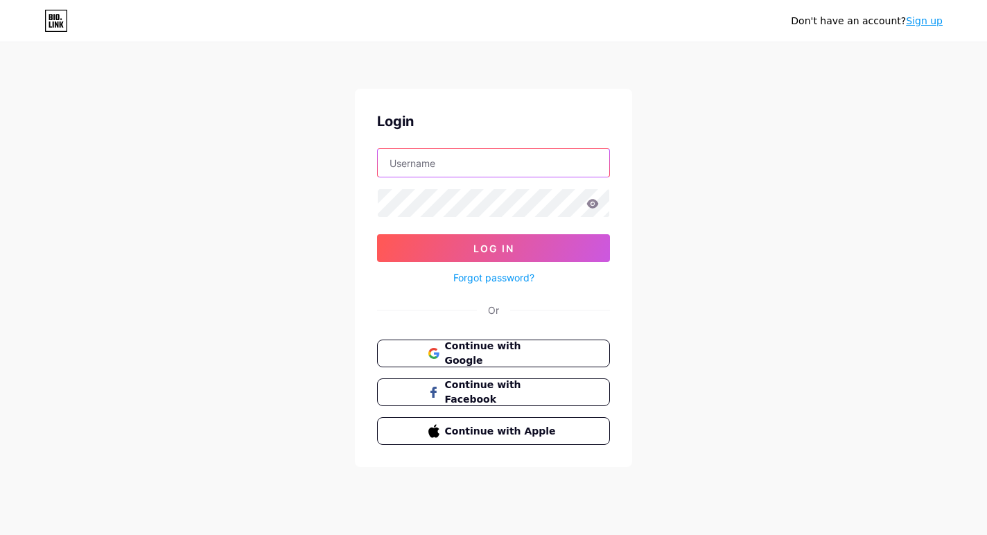
type input "[EMAIL_ADDRESS][DOMAIN_NAME]"
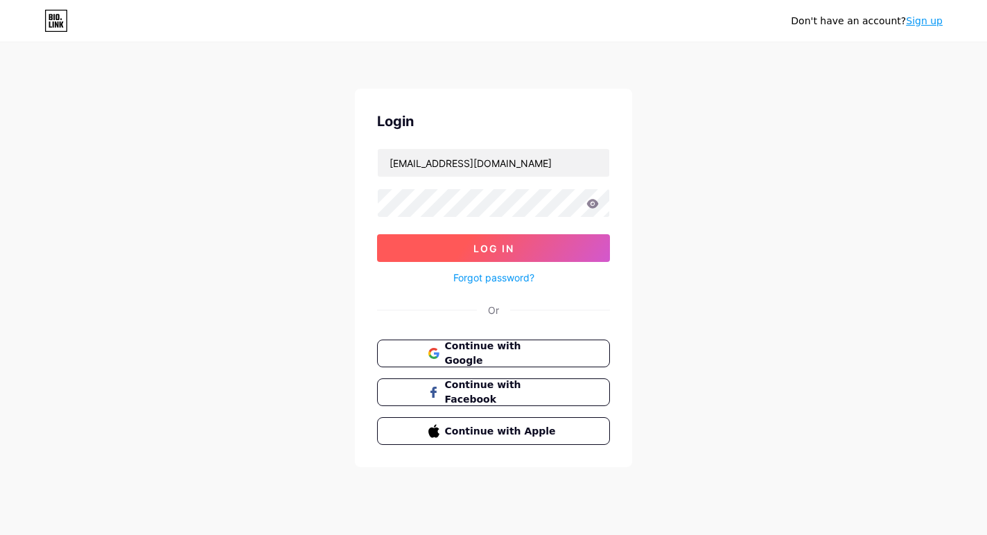
click at [491, 249] on span "Log In" at bounding box center [494, 249] width 41 height 12
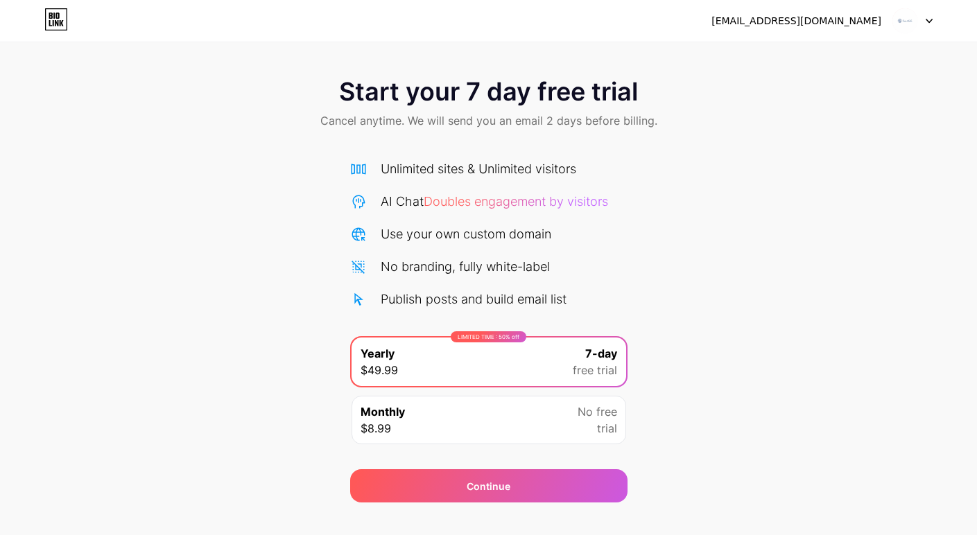
click at [911, 24] on img at bounding box center [905, 21] width 26 height 26
click at [923, 19] on div at bounding box center [912, 20] width 40 height 25
click at [928, 20] on icon at bounding box center [929, 21] width 7 height 5
click at [850, 24] on div "[EMAIL_ADDRESS][DOMAIN_NAME]" at bounding box center [796, 21] width 170 height 15
click at [47, 12] on icon at bounding box center [56, 19] width 24 height 22
